Goal: Task Accomplishment & Management: Complete application form

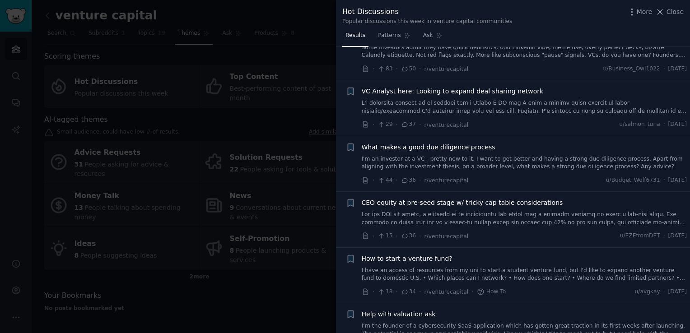
scroll to position [204, 0]
click at [235, 236] on div at bounding box center [345, 166] width 690 height 333
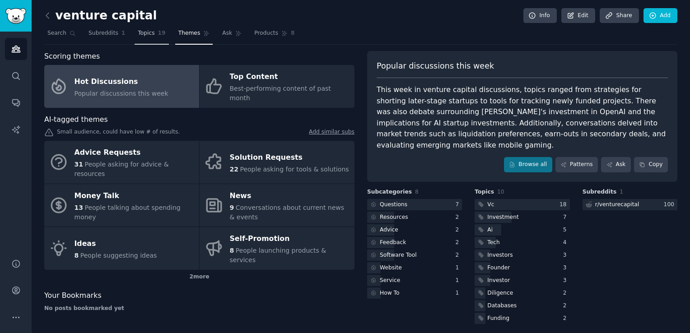
click at [158, 29] on span "19" at bounding box center [162, 33] width 8 height 8
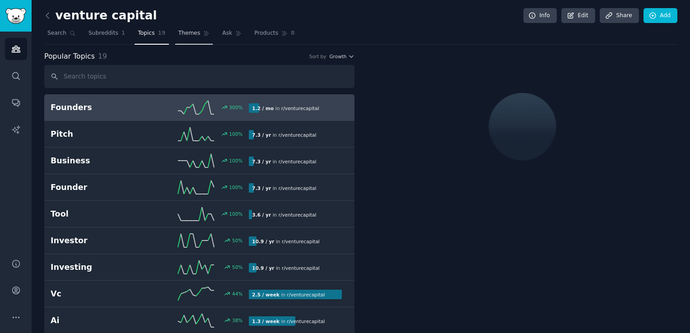
click at [178, 36] on span "Themes" at bounding box center [189, 33] width 22 height 8
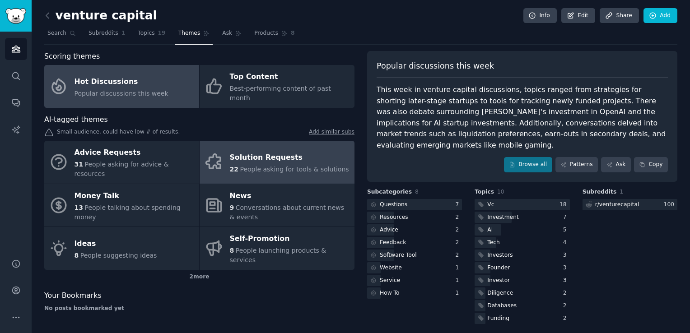
click at [256, 150] on div "Solution Requests" at bounding box center [289, 157] width 119 height 14
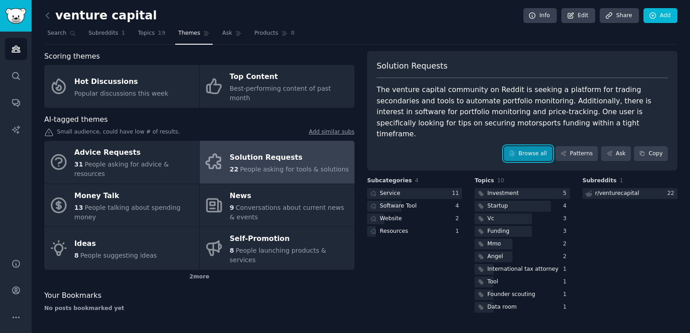
click at [523, 146] on link "Browse all" at bounding box center [528, 153] width 48 height 15
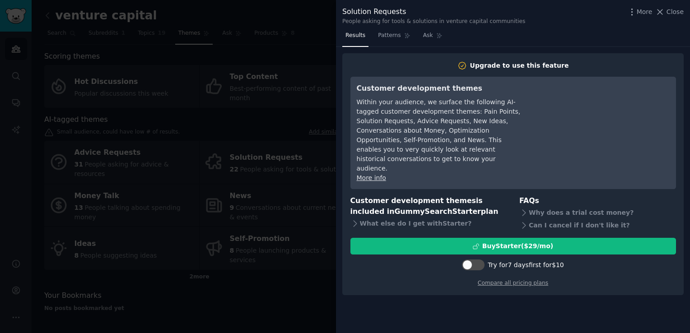
click at [212, 243] on div at bounding box center [345, 166] width 690 height 333
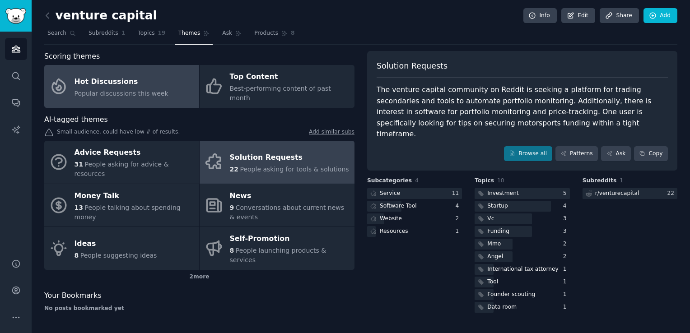
click at [118, 90] on span "Popular discussions this week" at bounding box center [121, 93] width 94 height 7
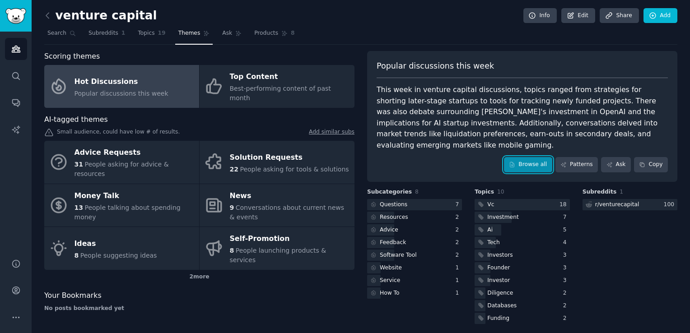
click at [521, 157] on link "Browse all" at bounding box center [528, 164] width 48 height 15
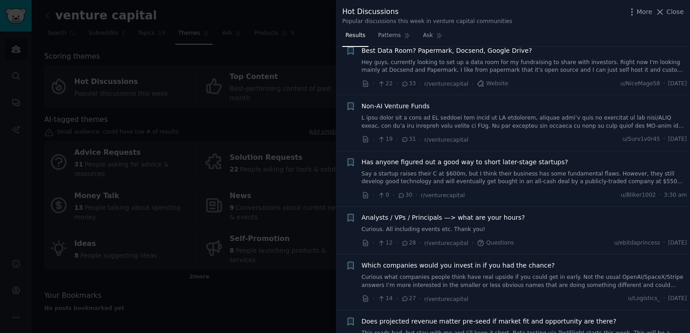
scroll to position [538, 0]
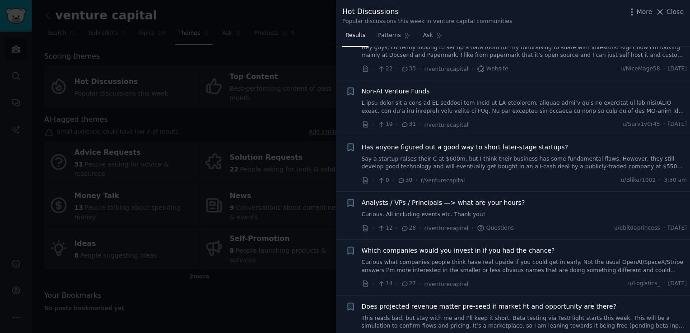
click at [273, 256] on div at bounding box center [345, 166] width 690 height 333
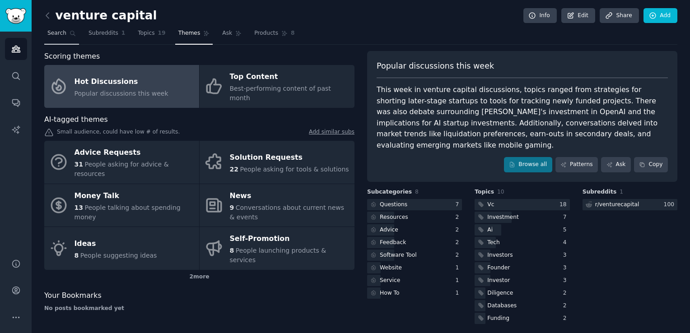
click at [61, 32] on span "Search" at bounding box center [56, 33] width 19 height 8
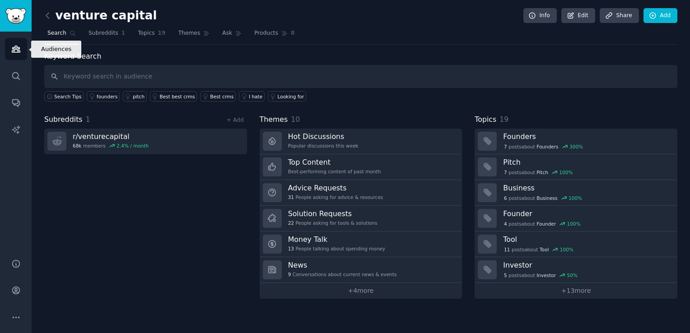
click at [8, 45] on link "Audiences" at bounding box center [16, 49] width 22 height 22
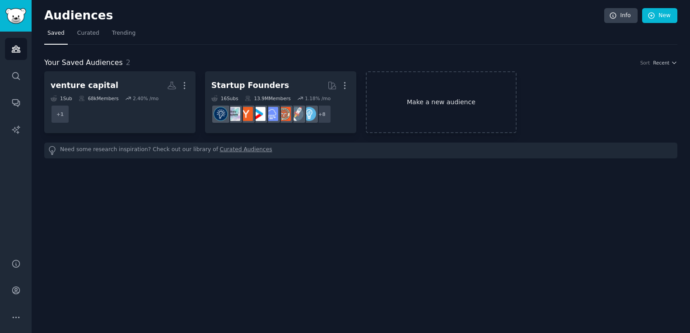
click at [447, 95] on link "Make a new audience" at bounding box center [441, 102] width 151 height 62
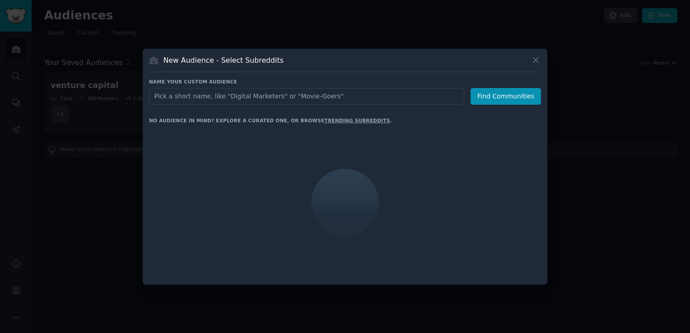
click at [388, 99] on input "text" at bounding box center [306, 96] width 315 height 17
type input "v"
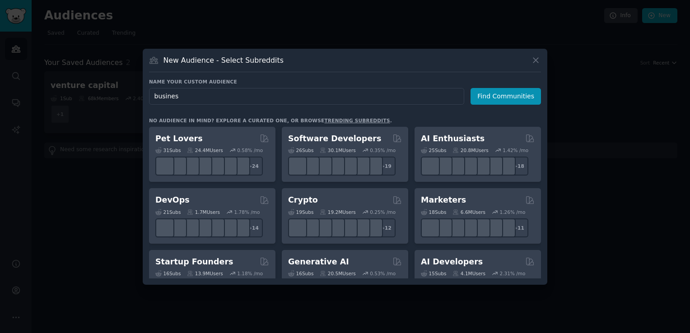
type input "business"
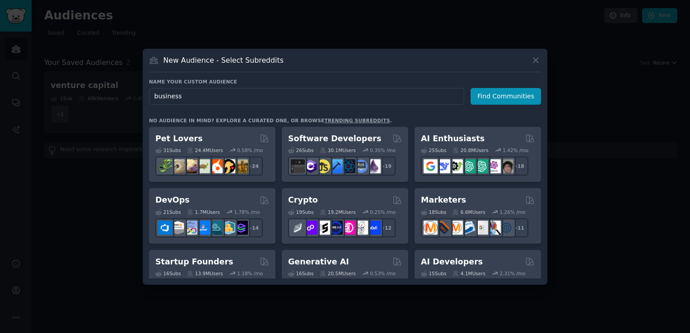
click button "Find Communities" at bounding box center [505, 96] width 70 height 17
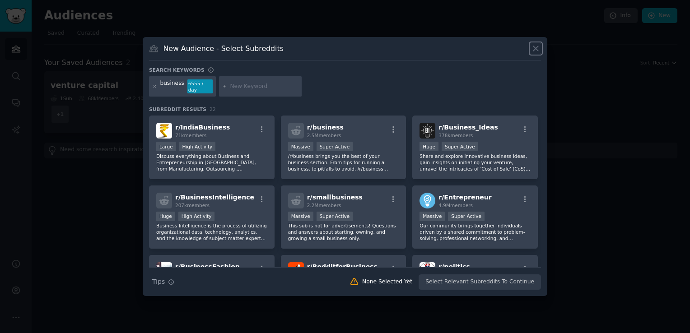
click at [538, 48] on icon at bounding box center [535, 48] width 9 height 9
